Goal: Task Accomplishment & Management: Use online tool/utility

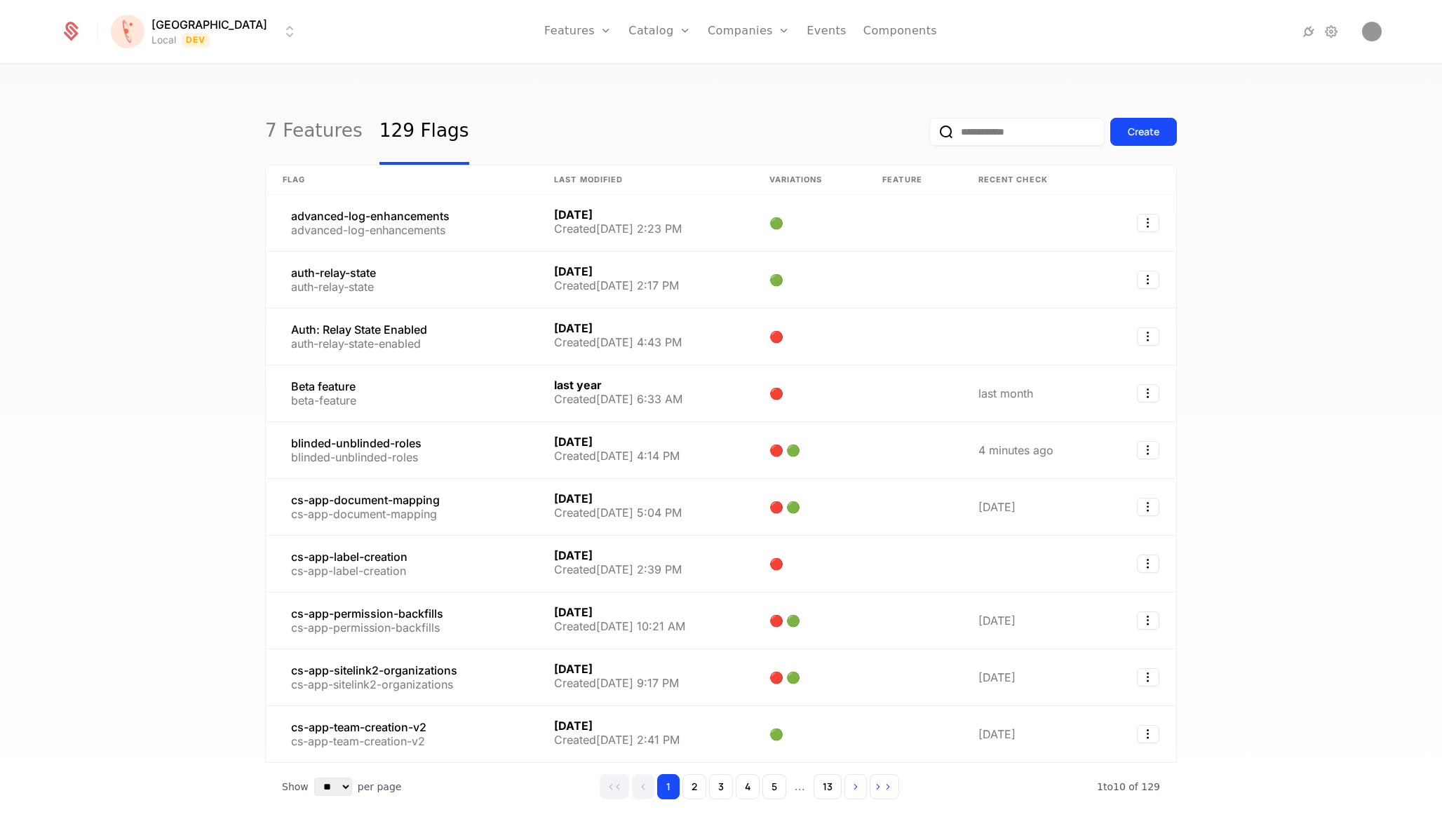
click at [216, 36] on html "[PERSON_NAME] Local Dev Features Features Flags Catalog Plans Add Ons Credits C…" at bounding box center [721, 420] width 1442 height 840
click at [322, 147] on div "UAT Prod" at bounding box center [234, 157] width 237 height 28
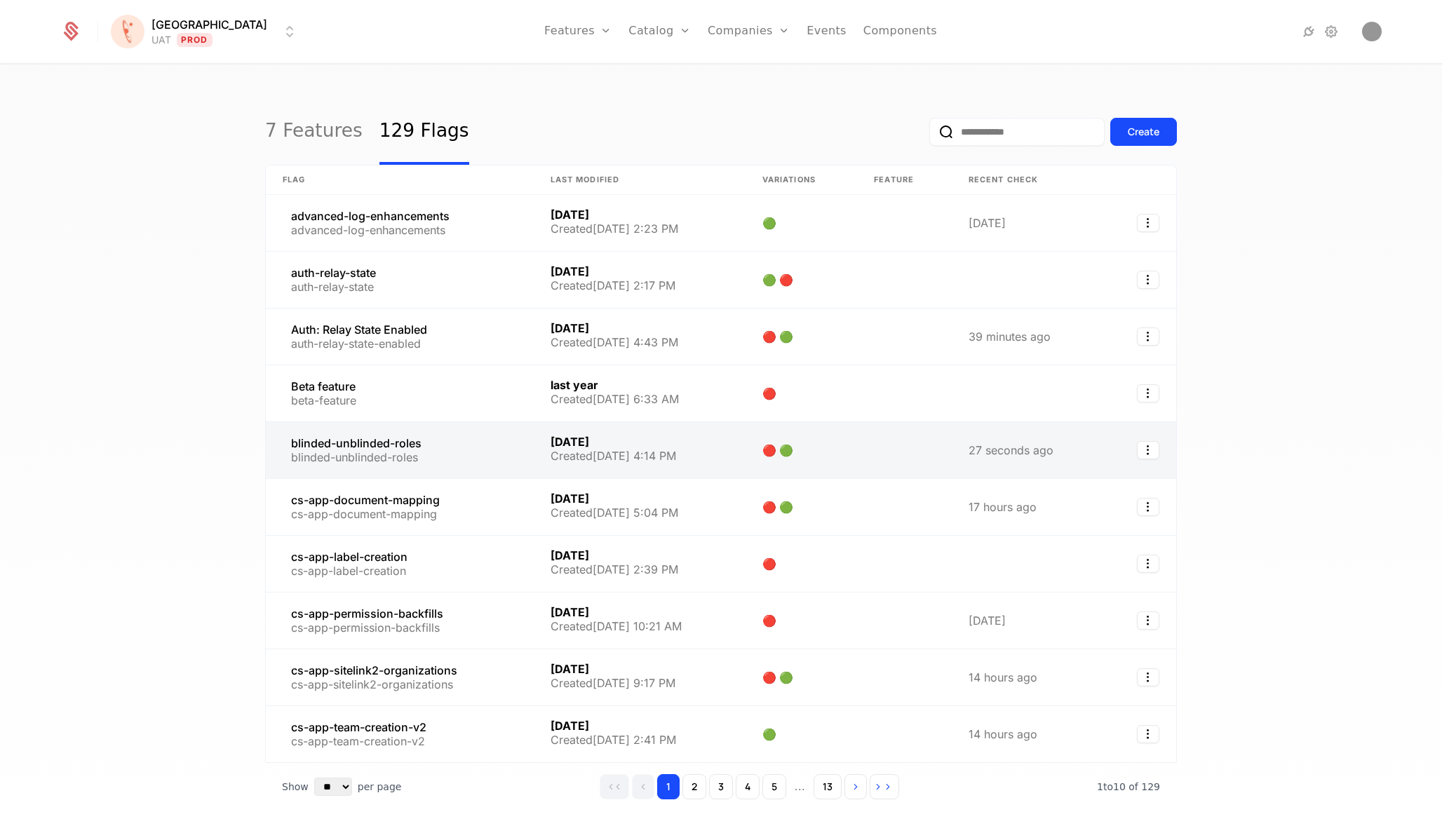
click at [378, 459] on link at bounding box center [399, 450] width 268 height 56
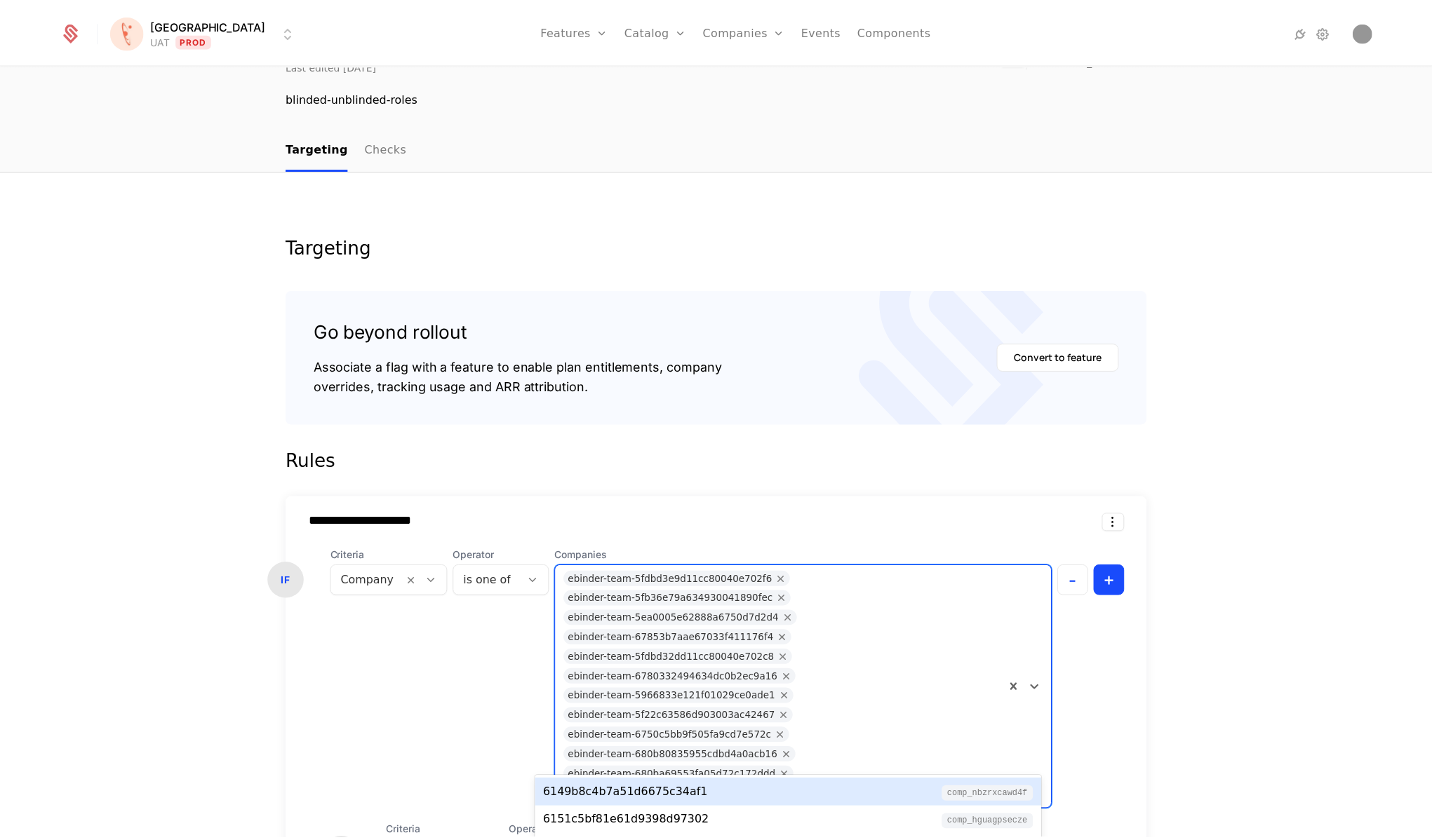
scroll to position [88, 0]
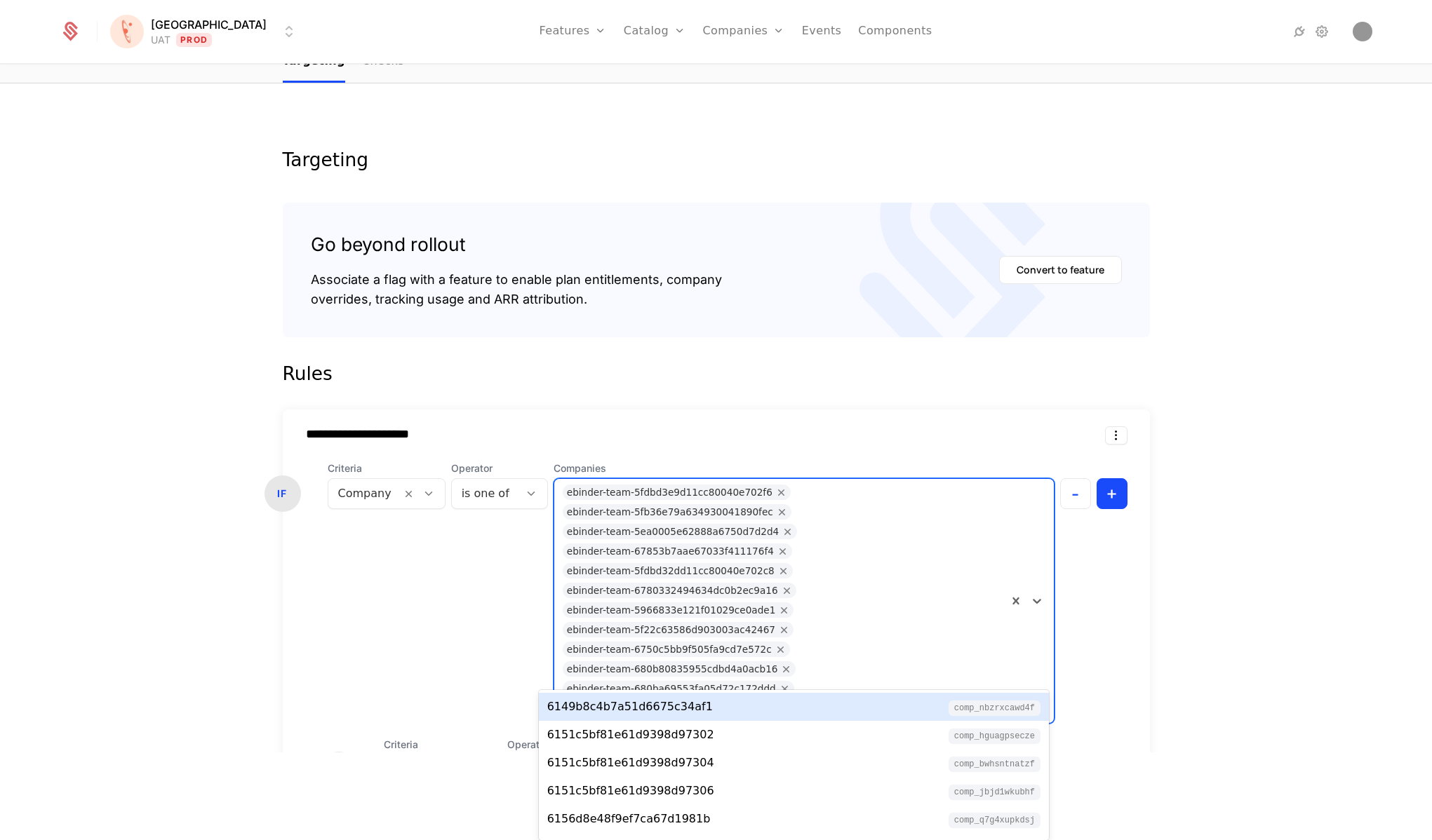
click at [815, 655] on div "ebinder-team-5fdbd3e9d11cc80040e702f6 ebinder-team-5fb36e79a634930041890fec ebi…" at bounding box center [780, 601] width 453 height 244
paste input "**********"
type input "**********"
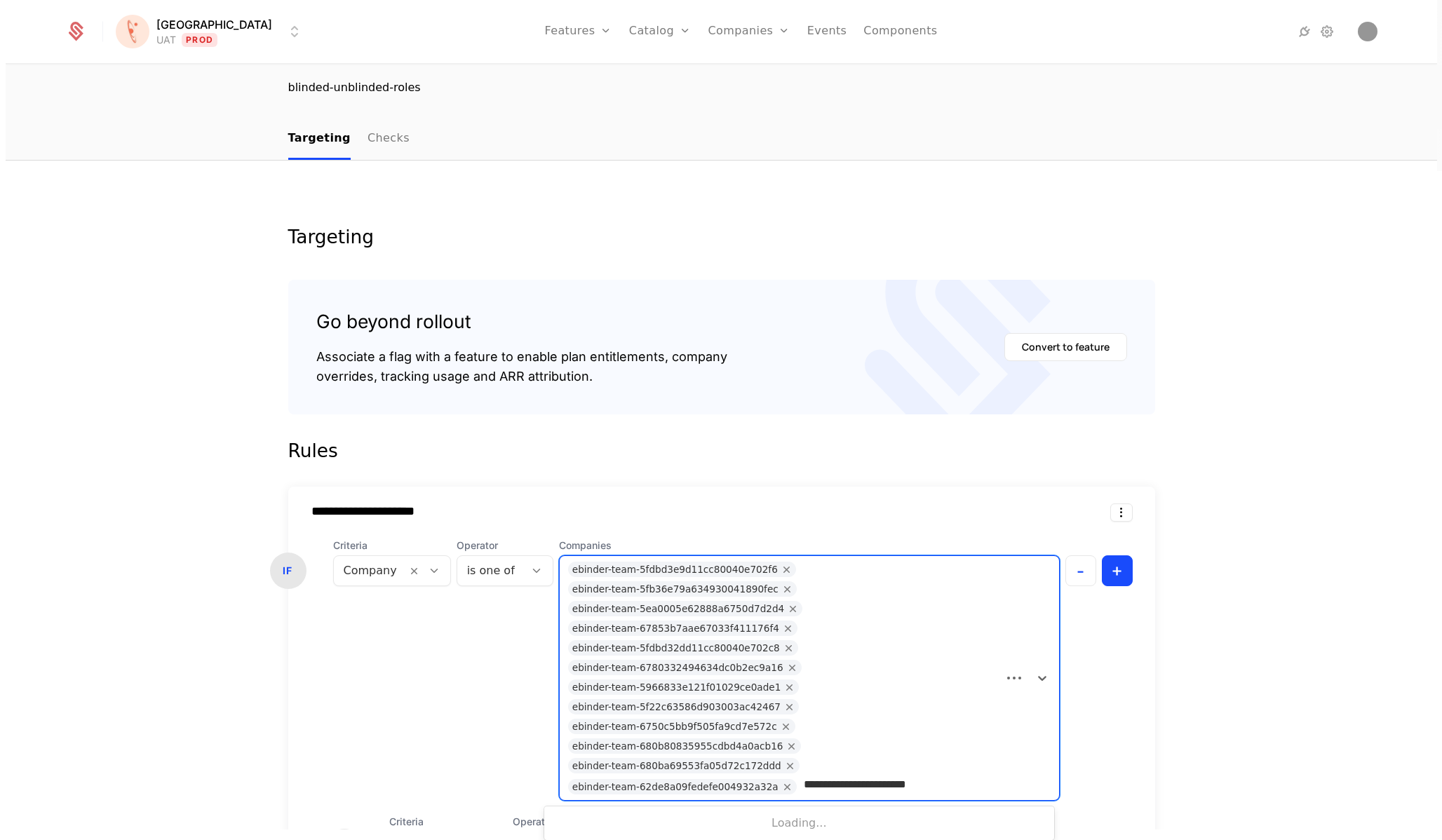
scroll to position [0, 0]
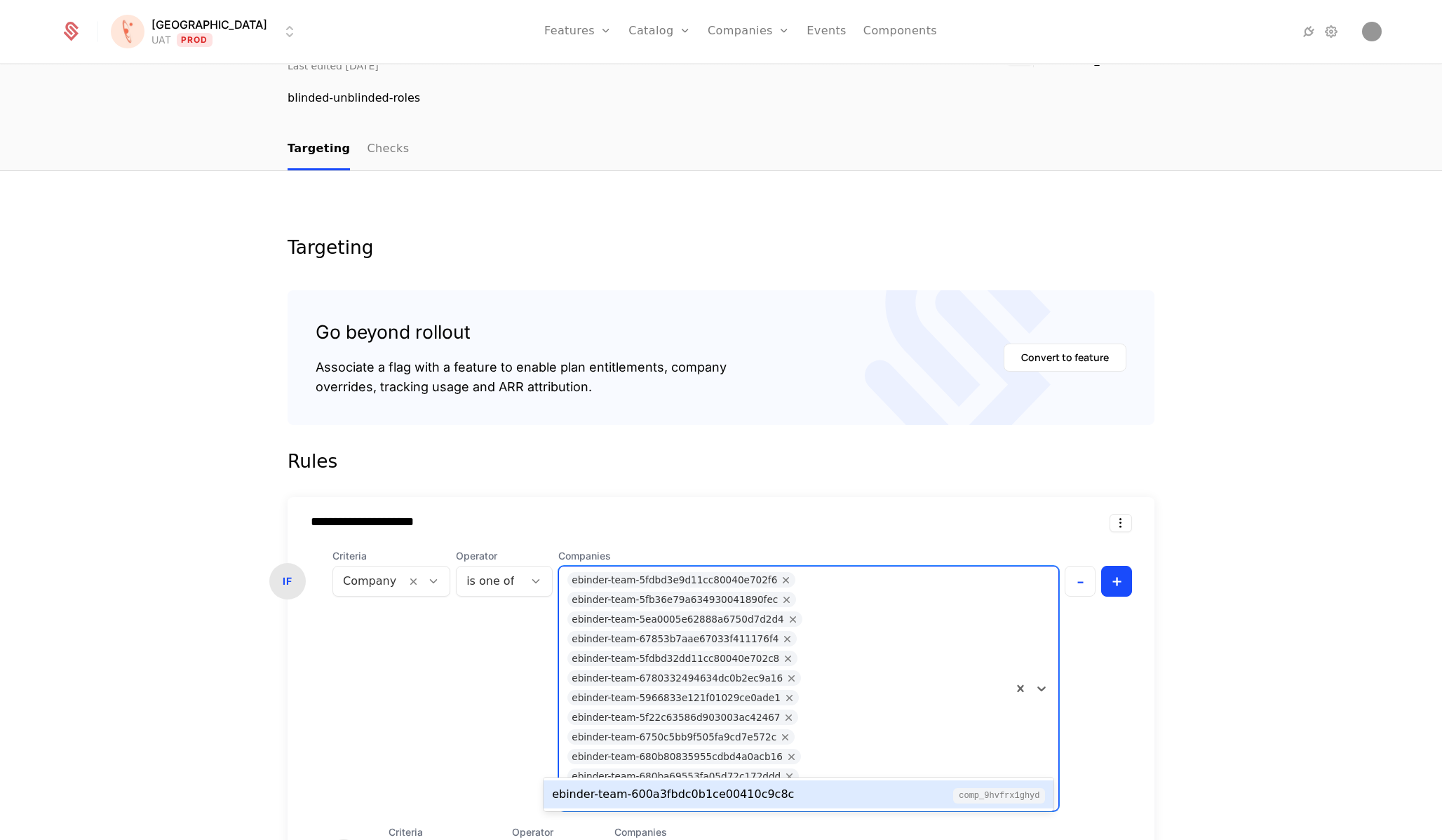
click at [867, 798] on div "ebinder-team-600a3fbdc0b1ce00410c9c8c comp_9HvfRX1GHYd" at bounding box center [799, 794] width 493 height 17
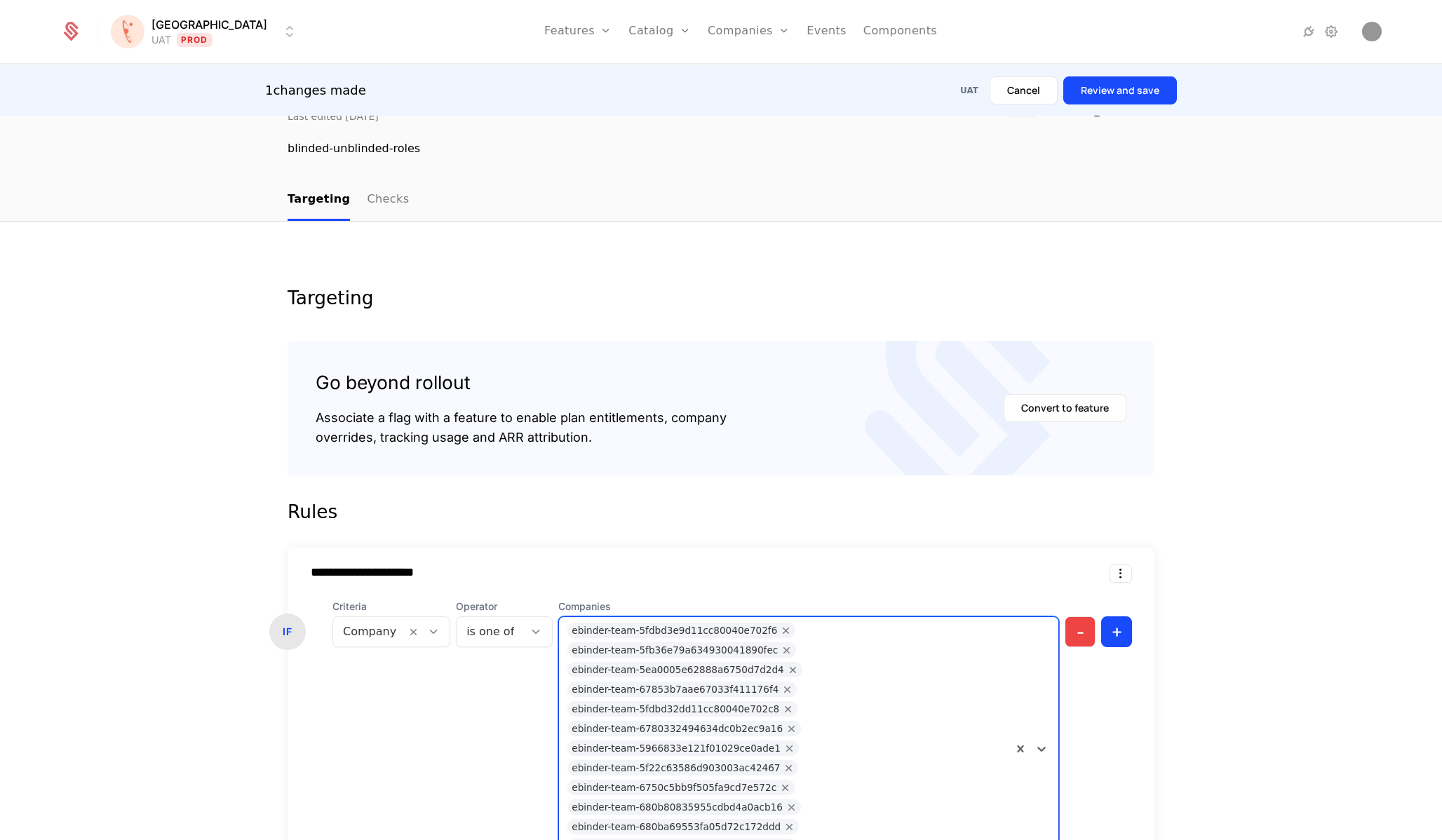
scroll to position [96, 0]
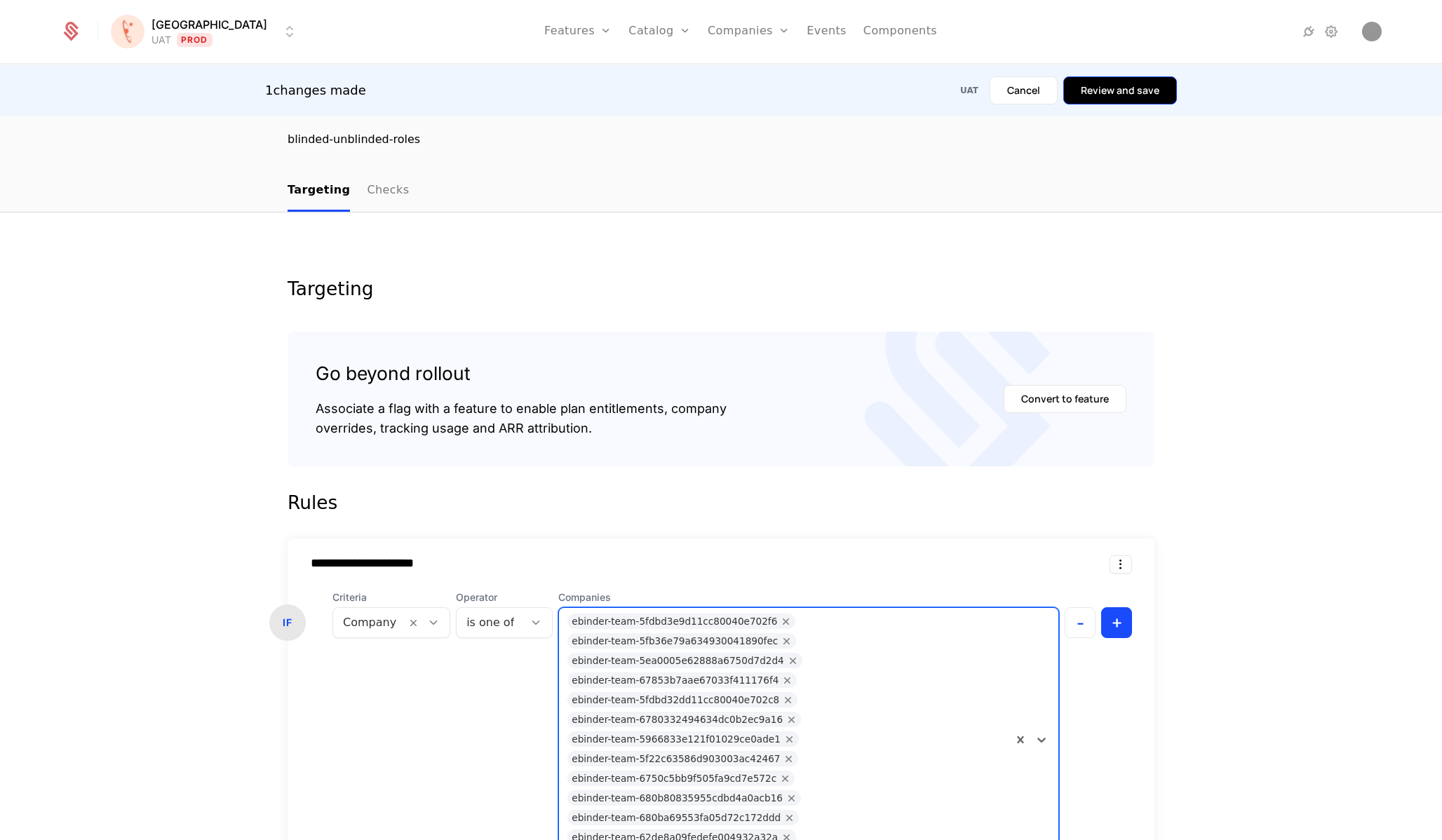
click at [1127, 83] on button "Review and save" at bounding box center [1120, 90] width 114 height 28
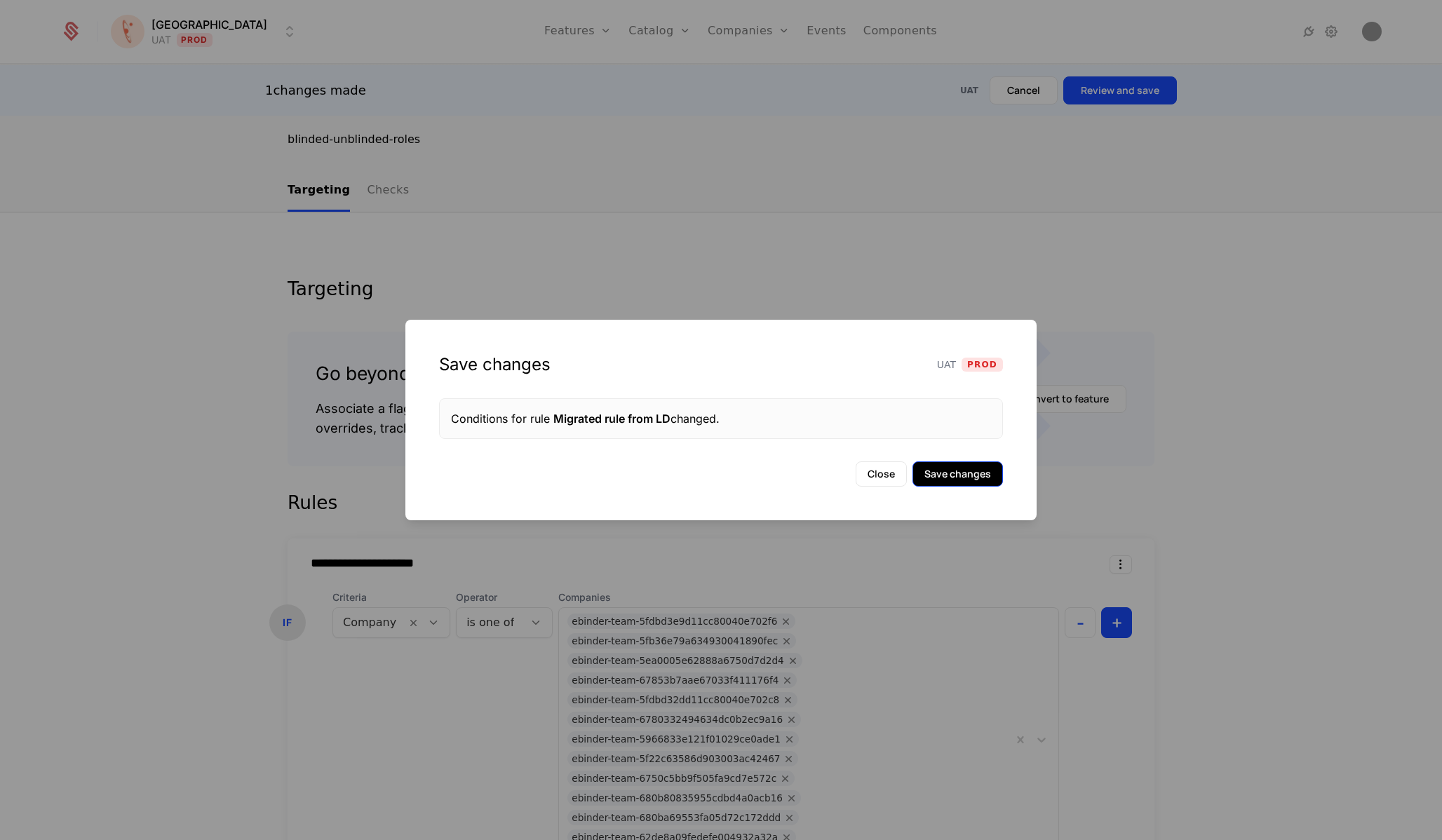
click at [963, 469] on button "Save changes" at bounding box center [957, 474] width 90 height 25
